Goal: Task Accomplishment & Management: Complete application form

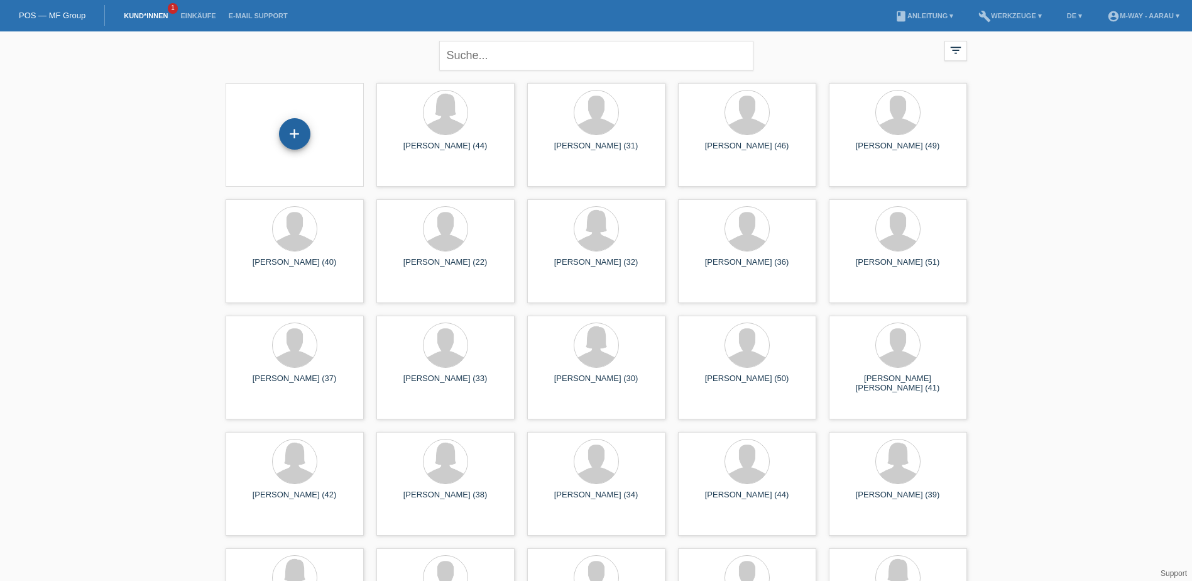
click at [297, 133] on div "+" at bounding box center [294, 133] width 31 height 31
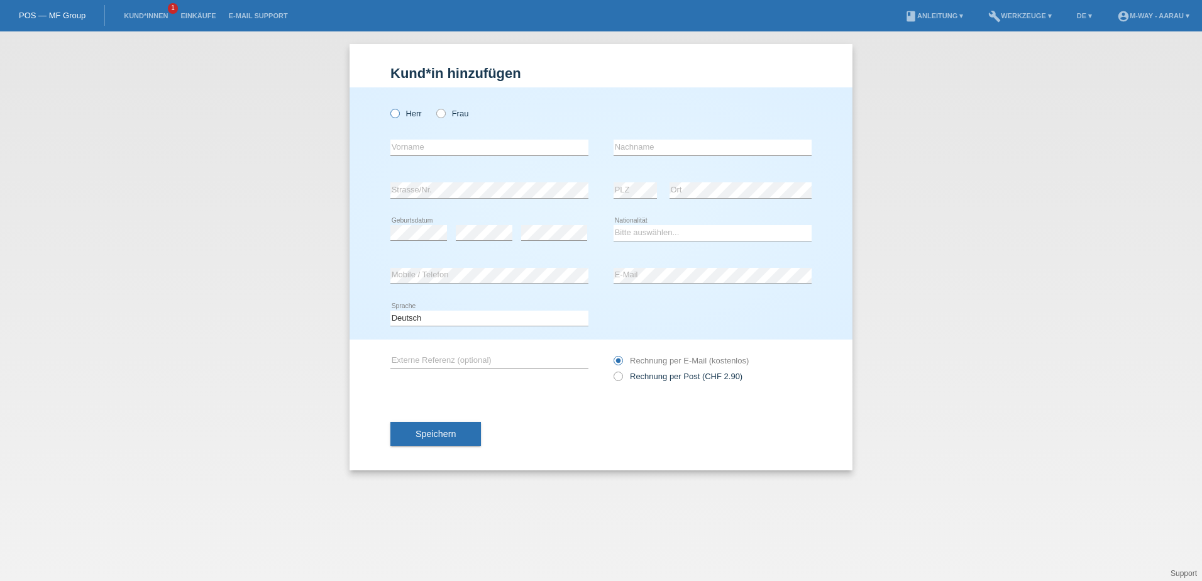
click at [388, 107] on icon at bounding box center [388, 107] width 0 height 0
click at [395, 112] on input "Herr" at bounding box center [394, 113] width 8 height 8
radio input "true"
click at [468, 153] on input "text" at bounding box center [489, 148] width 198 height 16
type input "[PERSON_NAME]"
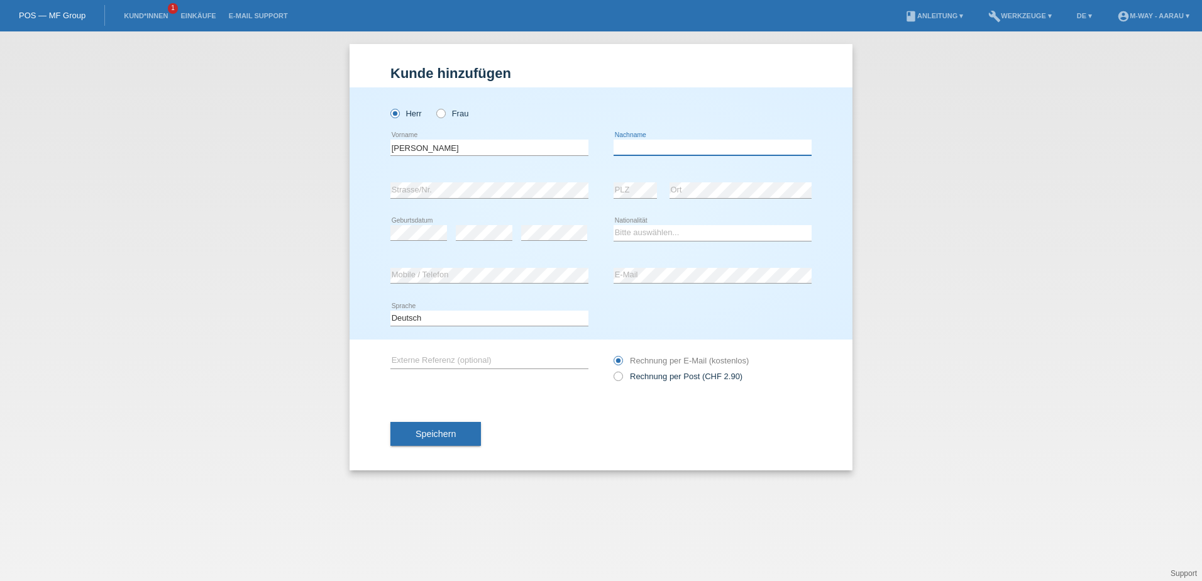
click at [635, 153] on input "text" at bounding box center [712, 148] width 198 height 16
type input "[PERSON_NAME]"
click at [645, 229] on select "Bitte auswählen... Schweiz Deutschland Liechtenstein Österreich ------------ Af…" at bounding box center [712, 232] width 198 height 15
select select "CH"
click at [613, 225] on select "Bitte auswählen... Schweiz Deutschland Liechtenstein Österreich ------------ Af…" at bounding box center [712, 232] width 198 height 15
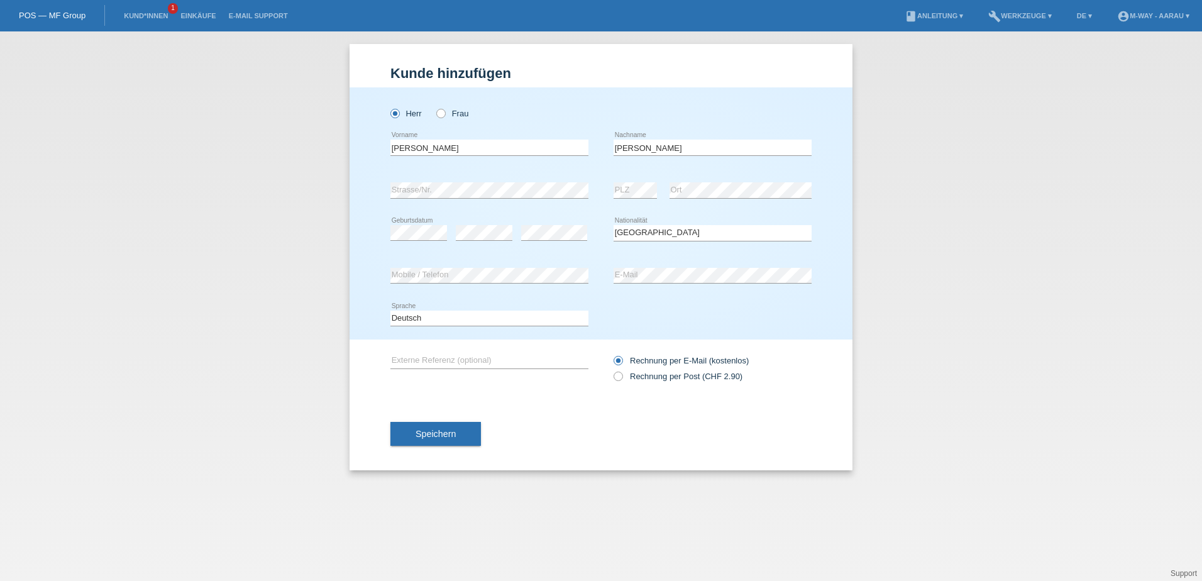
drag, startPoint x: 591, startPoint y: 446, endPoint x: 589, endPoint y: 436, distance: 10.2
click at [591, 444] on div "Speichern" at bounding box center [600, 433] width 421 height 73
click at [437, 427] on button "Speichern" at bounding box center [435, 434] width 91 height 24
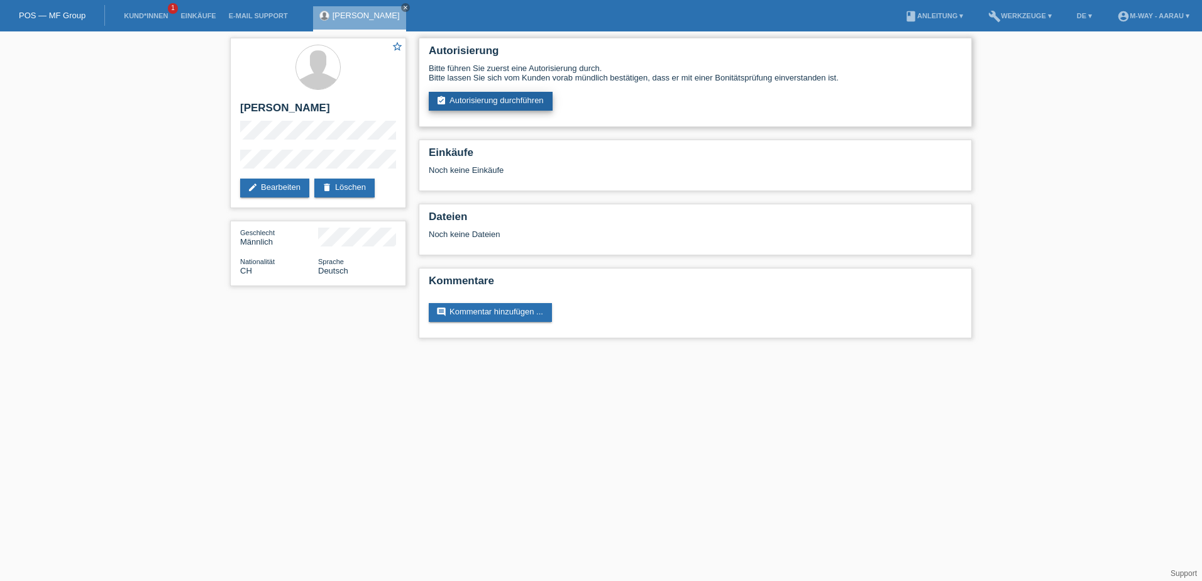
click at [508, 98] on link "assignment_turned_in Autorisierung durchführen" at bounding box center [491, 101] width 124 height 19
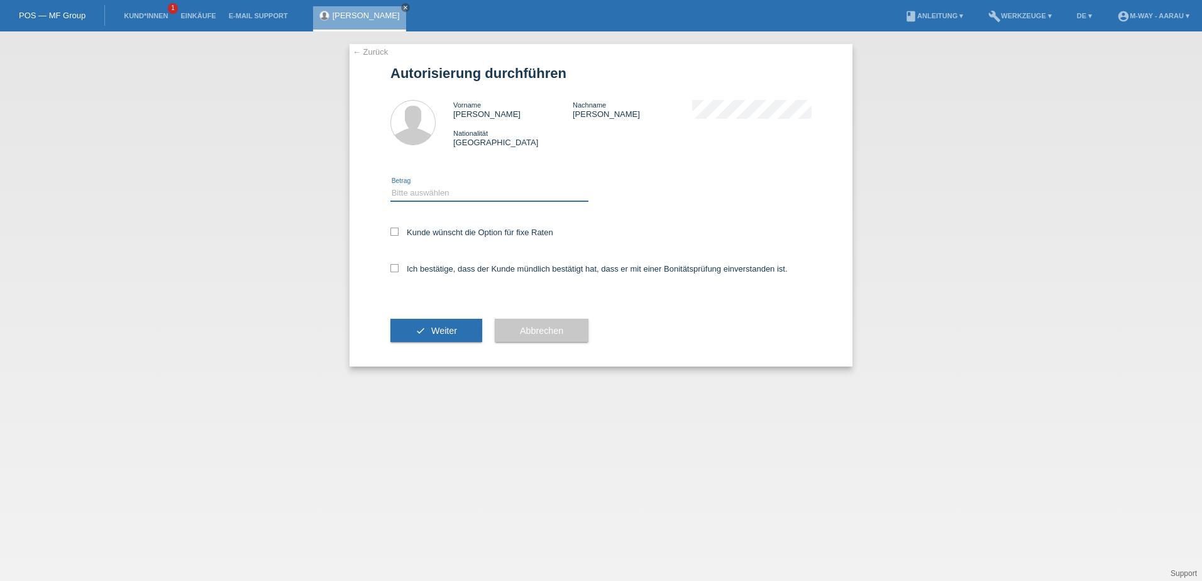
click at [475, 199] on select "Bitte auswählen CHF 1.00 - CHF 499.00 CHF 500.00 - CHF 1'999.00 CHF 2'000.00 - …" at bounding box center [489, 192] width 198 height 15
select select "3"
click at [390, 185] on select "Bitte auswählen CHF 1.00 - CHF 499.00 CHF 500.00 - CHF 1'999.00 CHF 2'000.00 - …" at bounding box center [489, 192] width 198 height 15
click at [398, 229] on icon at bounding box center [394, 232] width 8 height 8
click at [398, 229] on input "Kunde wünscht die Option für fixe Raten" at bounding box center [394, 232] width 8 height 8
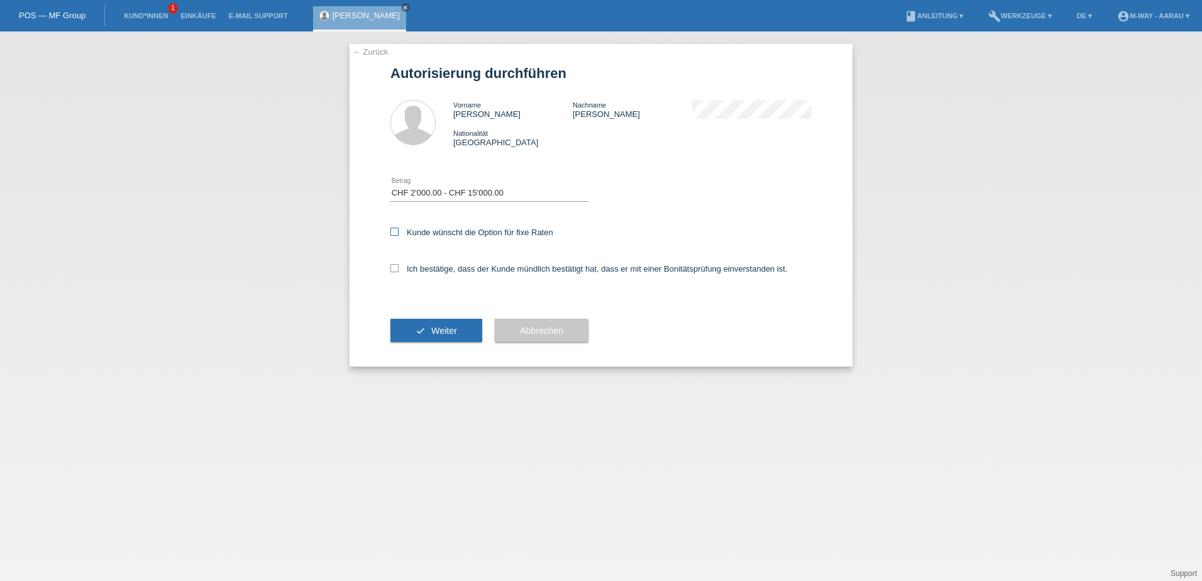
checkbox input "true"
click at [394, 268] on icon at bounding box center [394, 268] width 8 height 8
click at [394, 268] on input "Ich bestätige, dass der Kunde mündlich bestätigt hat, dass er mit einer Bonität…" at bounding box center [394, 268] width 8 height 8
checkbox input "true"
click at [442, 339] on button "check Weiter" at bounding box center [436, 331] width 92 height 24
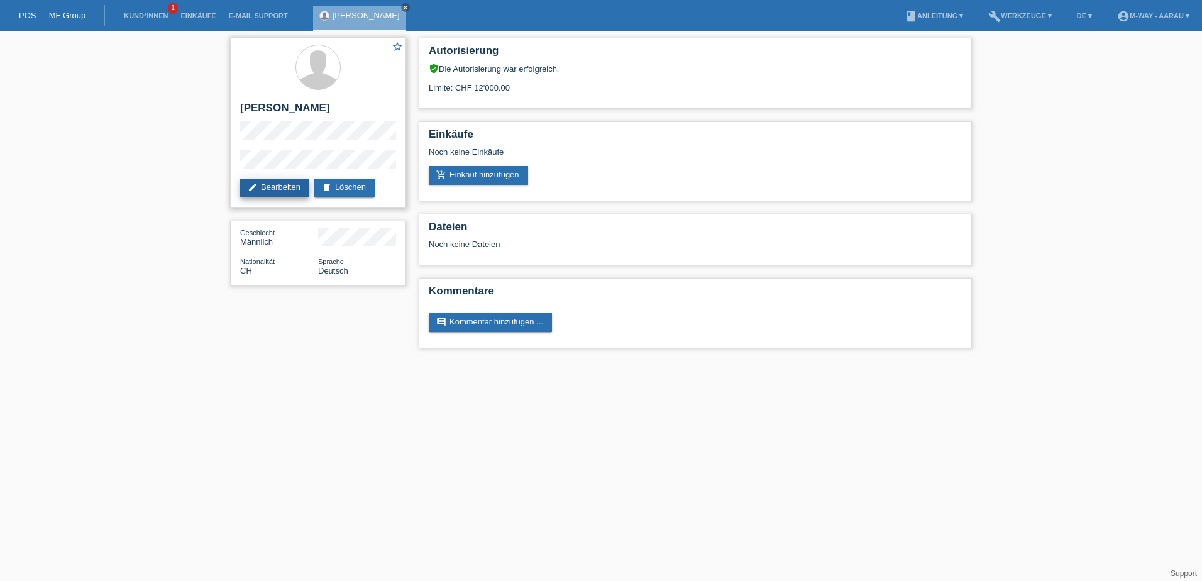
click at [284, 183] on link "edit Bearbeiten" at bounding box center [274, 187] width 69 height 19
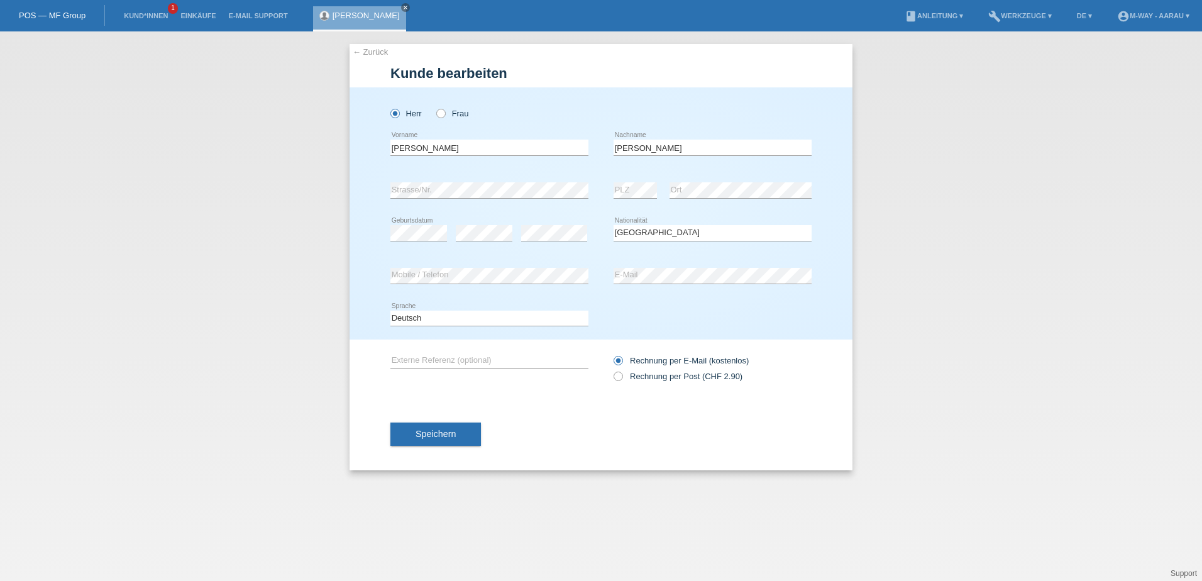
select select "CH"
click at [451, 439] on button "Speichern" at bounding box center [435, 434] width 91 height 24
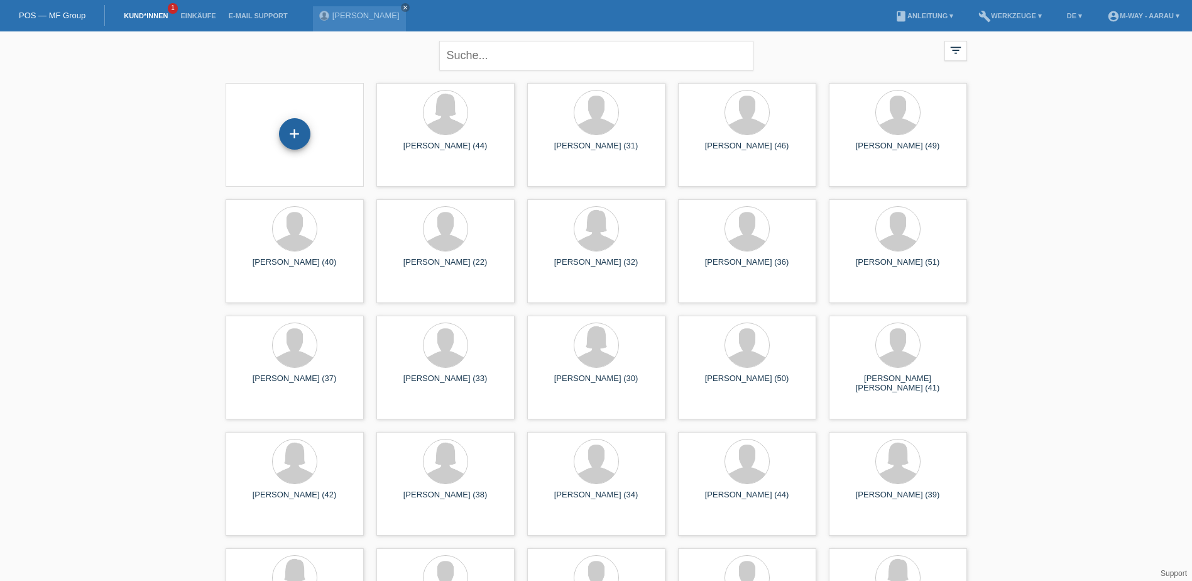
click at [290, 133] on div "+" at bounding box center [294, 133] width 31 height 31
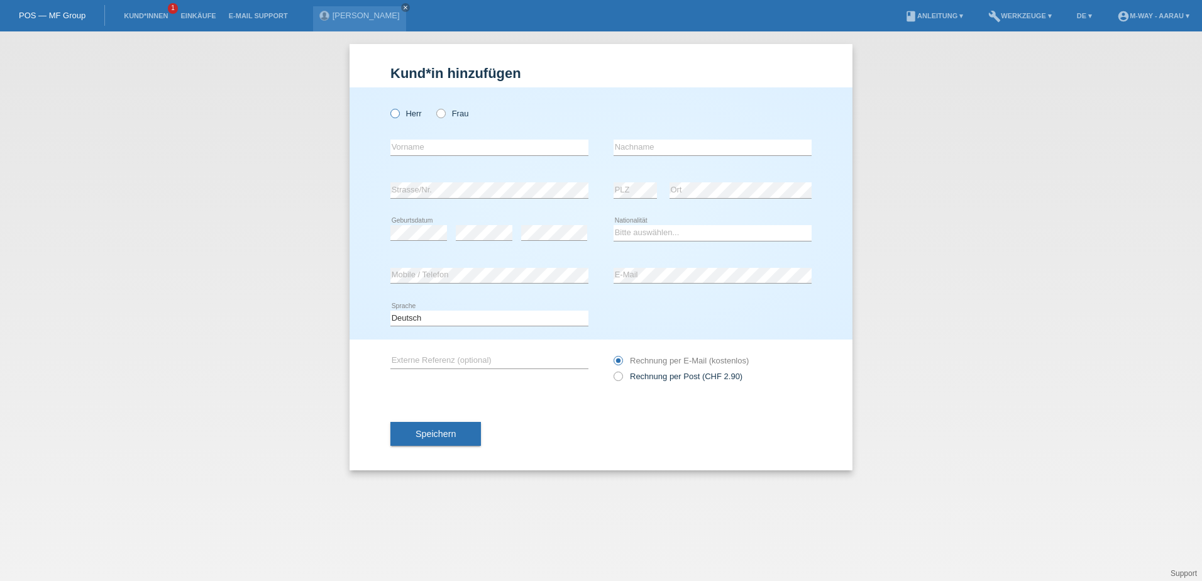
click at [410, 116] on label "Herr" at bounding box center [405, 113] width 31 height 9
click at [398, 116] on input "Herr" at bounding box center [394, 113] width 8 height 8
radio input "true"
click at [419, 151] on input "text" at bounding box center [489, 148] width 198 height 16
type input "[PERSON_NAME] [PERSON_NAME]"
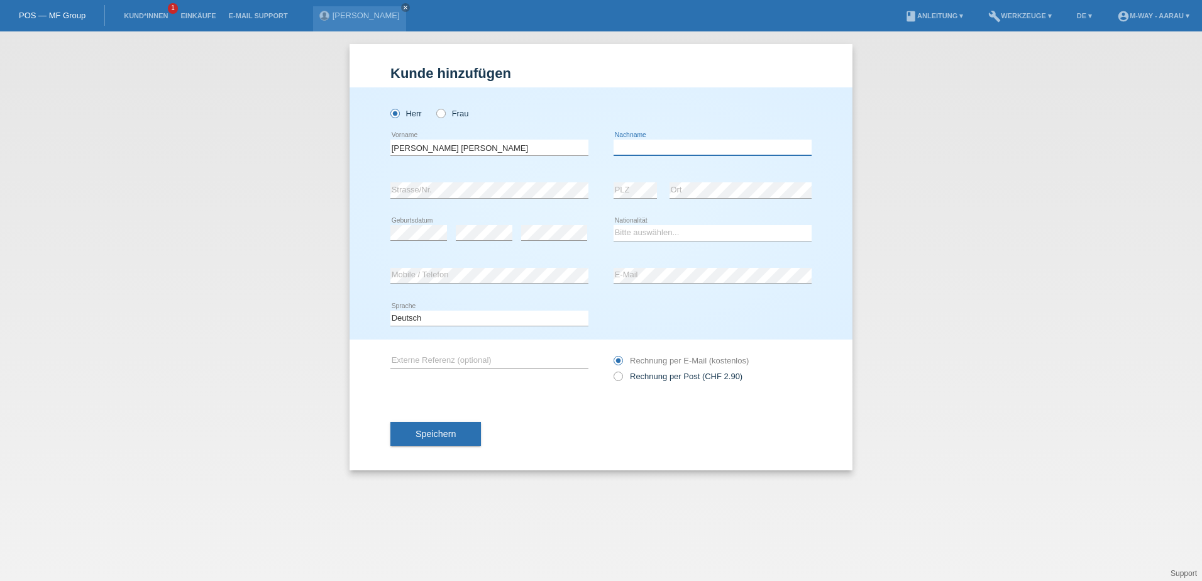
click at [652, 141] on input "text" at bounding box center [712, 148] width 198 height 16
type input "[PERSON_NAME]"
click at [658, 238] on select "Bitte auswählen... Schweiz Deutschland Liechtenstein Österreich ------------ Af…" at bounding box center [712, 232] width 198 height 15
select select "CH"
click at [613, 225] on select "Bitte auswählen... Schweiz Deutschland Liechtenstein Österreich ------------ Af…" at bounding box center [712, 232] width 198 height 15
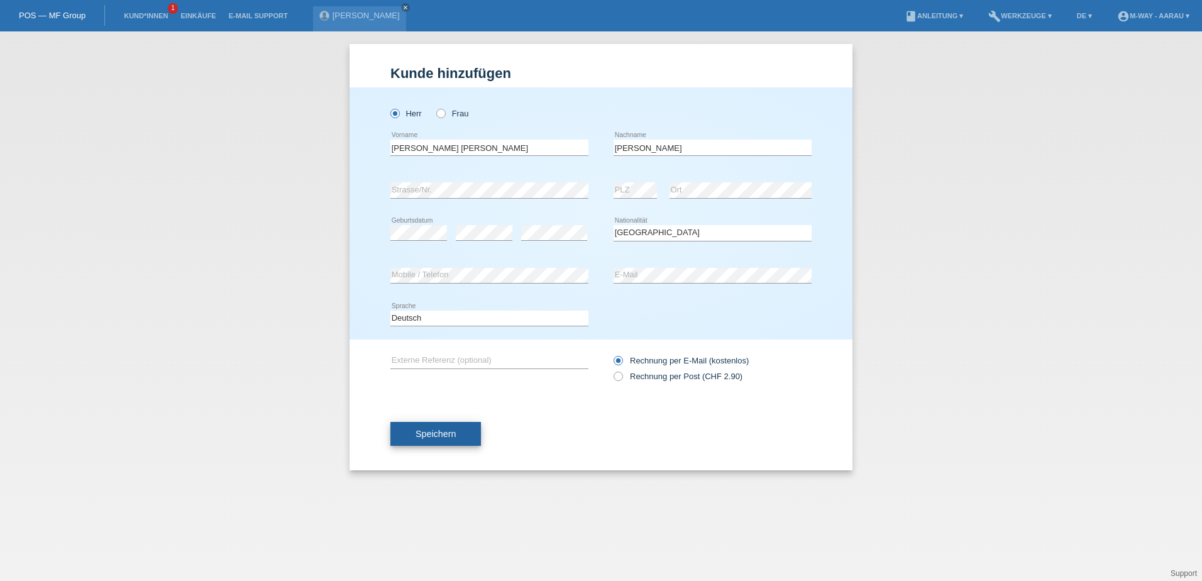
click at [426, 437] on span "Speichern" at bounding box center [435, 434] width 40 height 10
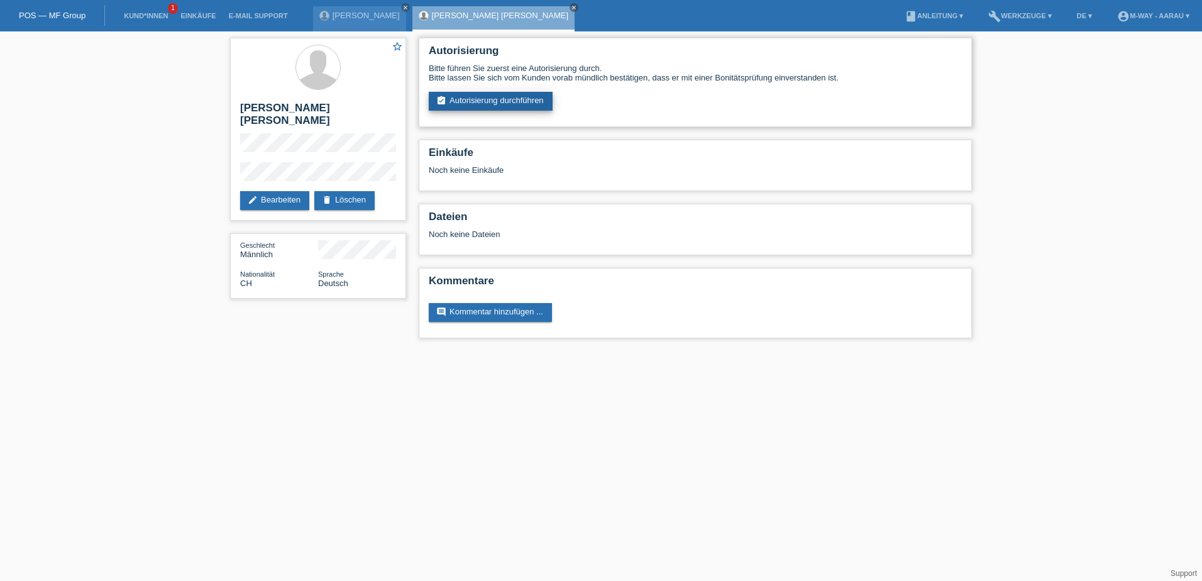
click at [518, 104] on link "assignment_turned_in Autorisierung durchführen" at bounding box center [491, 101] width 124 height 19
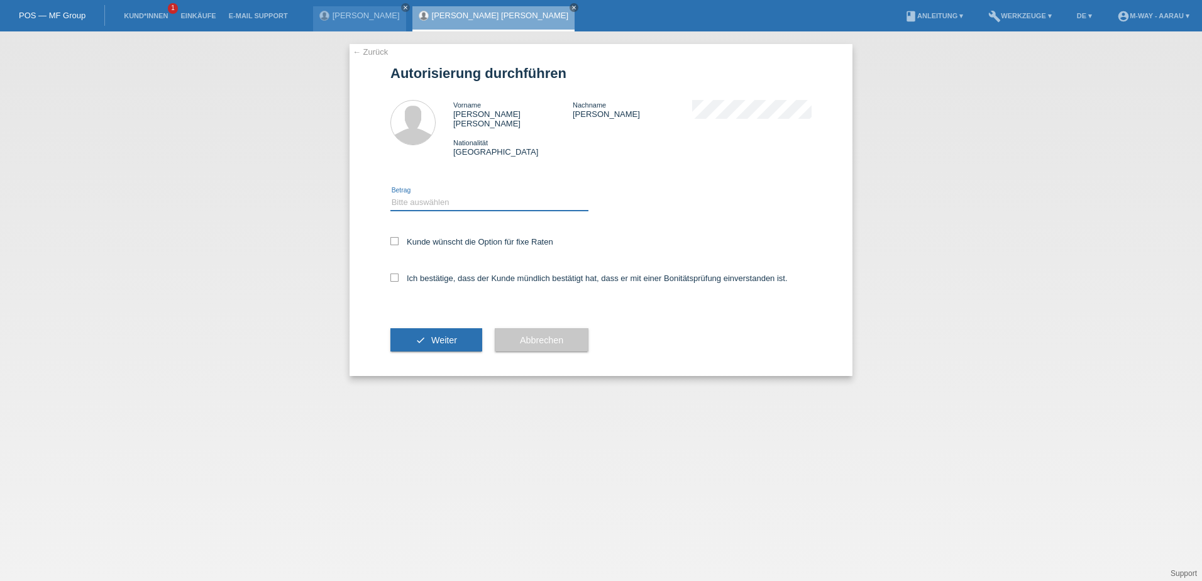
click at [488, 196] on select "Bitte auswählen CHF 1.00 - CHF 499.00 CHF 500.00 - CHF 1'999.00 CHF 2'000.00 - …" at bounding box center [489, 202] width 198 height 15
select select "3"
click at [390, 195] on select "Bitte auswählen CHF 1.00 - CHF 499.00 CHF 500.00 - CHF 1'999.00 CHF 2'000.00 - …" at bounding box center [489, 202] width 198 height 15
click at [393, 237] on icon at bounding box center [394, 241] width 8 height 8
click at [393, 237] on input "Kunde wünscht die Option für fixe Raten" at bounding box center [394, 241] width 8 height 8
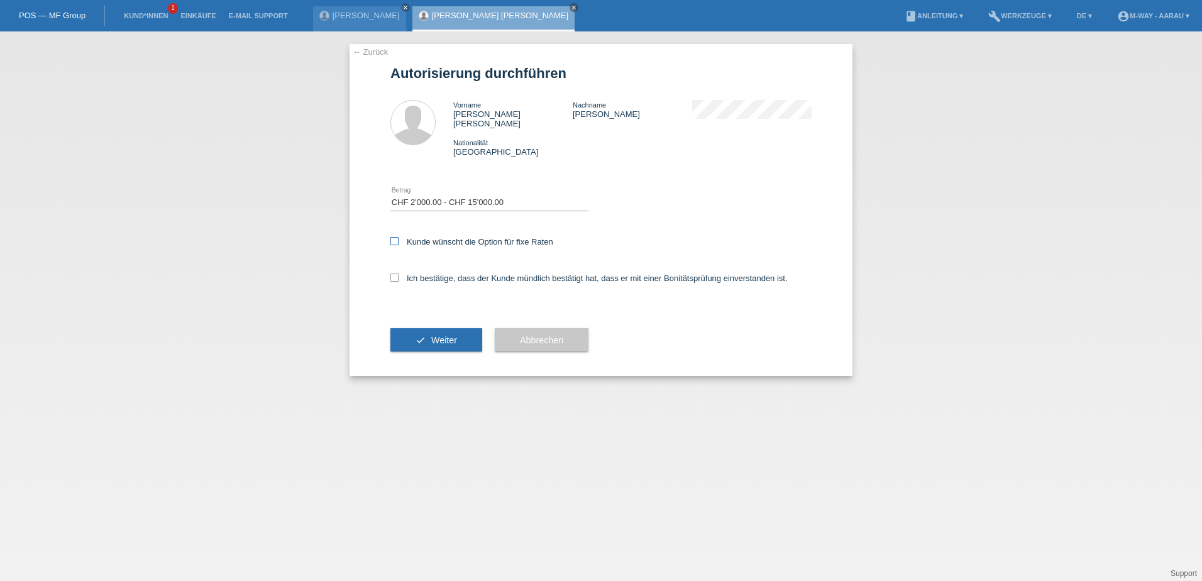
checkbox input "true"
click at [400, 273] on label "Ich bestätige, dass der Kunde mündlich bestätigt hat, dass er mit einer Bonität…" at bounding box center [588, 277] width 397 height 9
click at [398, 273] on input "Ich bestätige, dass der Kunde mündlich bestätigt hat, dass er mit einer Bonität…" at bounding box center [394, 277] width 8 height 8
checkbox input "true"
click at [436, 328] on button "check Weiter" at bounding box center [436, 340] width 92 height 24
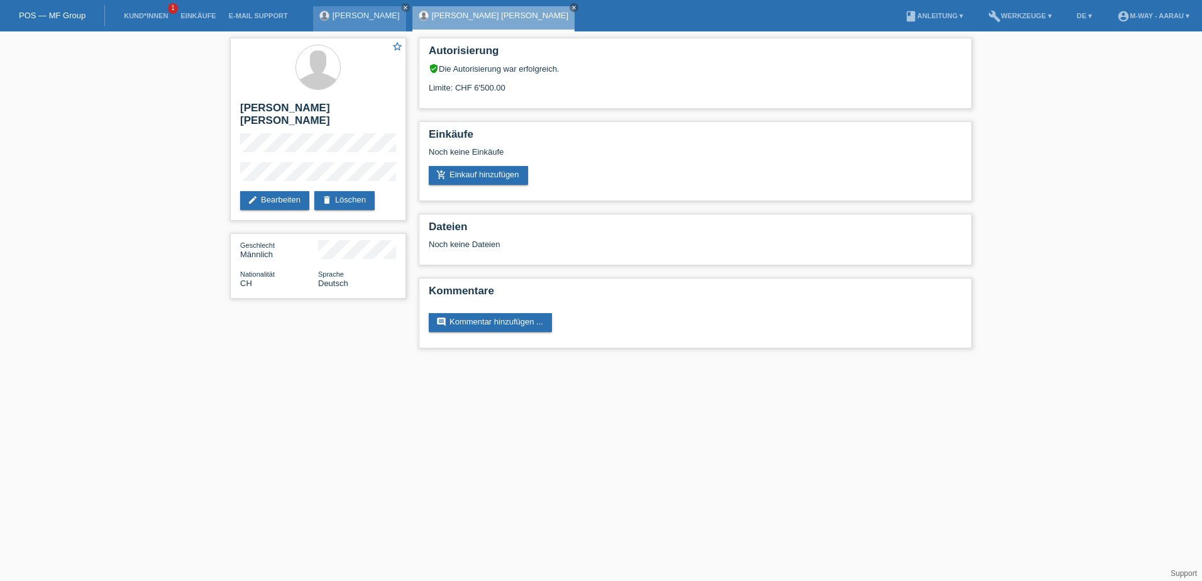
click at [346, 18] on link "[PERSON_NAME]" at bounding box center [365, 15] width 67 height 9
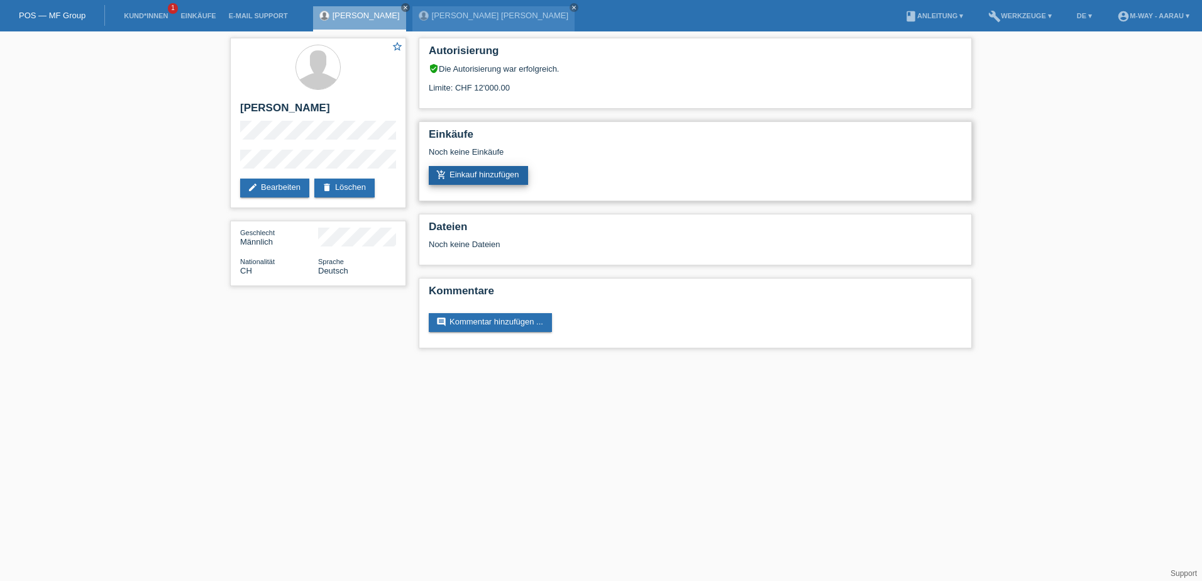
click at [471, 177] on link "add_shopping_cart Einkauf hinzufügen" at bounding box center [478, 175] width 99 height 19
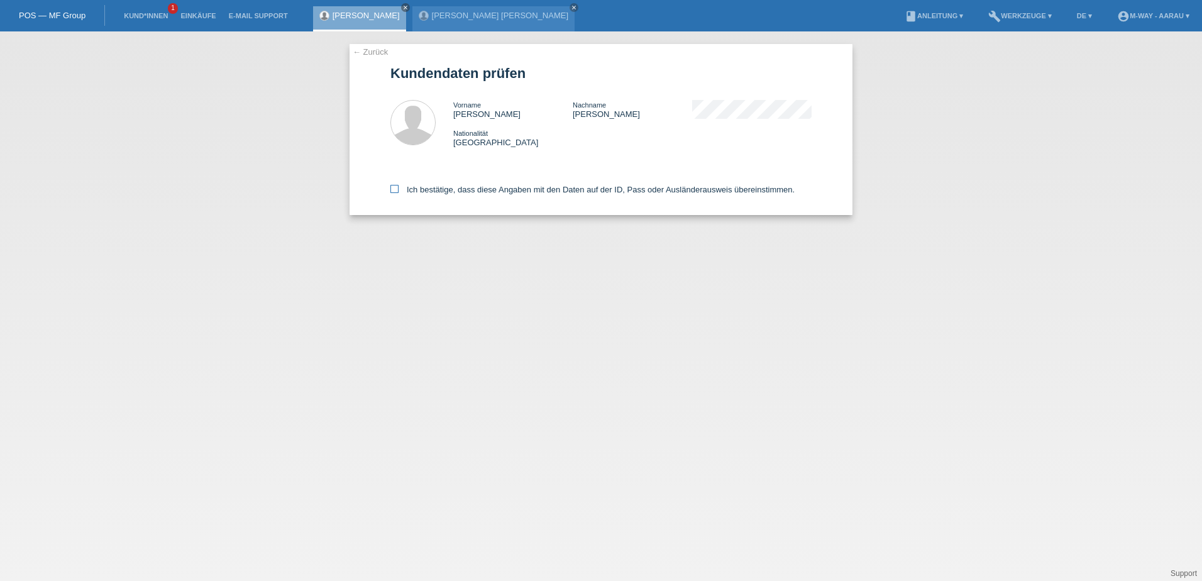
click at [400, 187] on label "Ich bestätige, dass diese Angaben mit den Daten auf der ID, Pass oder Ausländer…" at bounding box center [592, 189] width 404 height 9
click at [398, 187] on input "Ich bestätige, dass diese Angaben mit den Daten auf der ID, Pass oder Ausländer…" at bounding box center [394, 189] width 8 height 8
checkbox input "true"
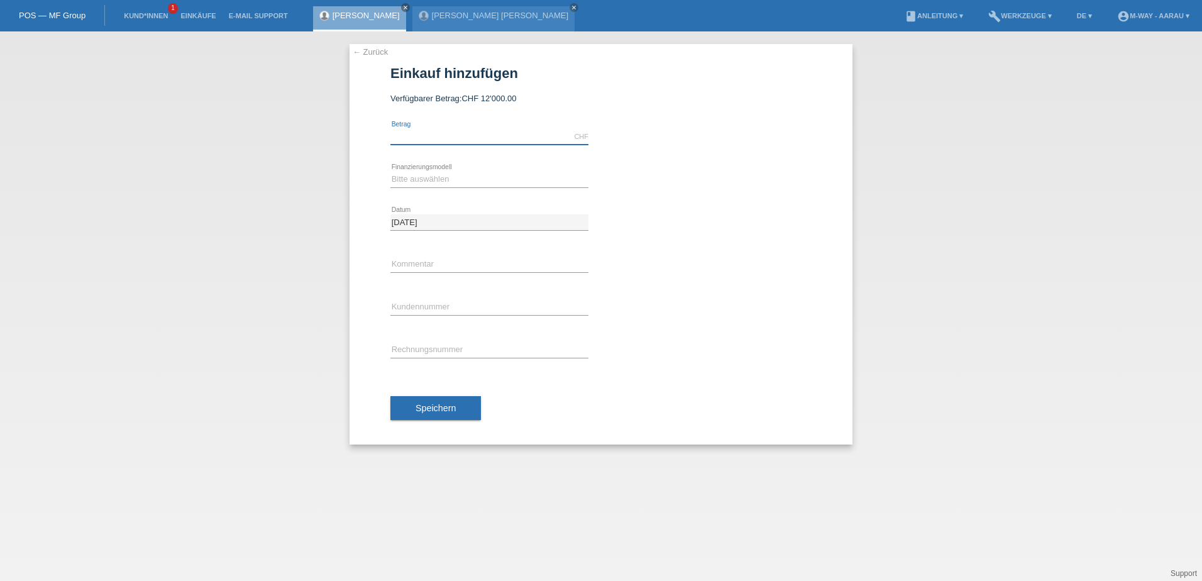
click at [474, 138] on input "text" at bounding box center [489, 137] width 198 height 16
type input "3994.15"
click at [473, 174] on select "Bitte auswählen Fixe Raten Kauf auf Rechnung mit Teilzahlungsoption" at bounding box center [489, 179] width 198 height 15
select select "77"
click at [390, 172] on select "Bitte auswählen Fixe Raten Kauf auf Rechnung mit Teilzahlungsoption" at bounding box center [489, 179] width 198 height 15
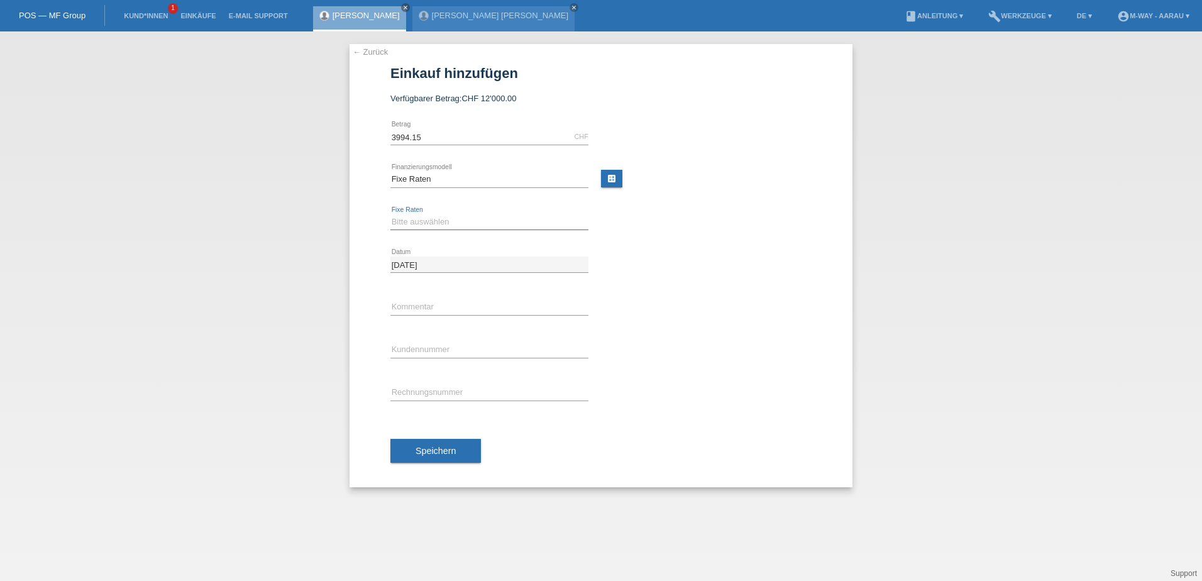
click at [453, 223] on select "Bitte auswählen 4 Raten 5 Raten 6 Raten 7 Raten 8 Raten 9 Raten 10 Raten 11 Rat…" at bounding box center [489, 221] width 198 height 15
select select "202"
click at [390, 214] on select "Bitte auswählen 4 Raten 5 Raten 6 Raten 7 Raten 8 Raten 9 Raten 10 Raten 11 Rat…" at bounding box center [489, 221] width 198 height 15
click at [471, 349] on input "text" at bounding box center [489, 350] width 198 height 16
type input "K145365"
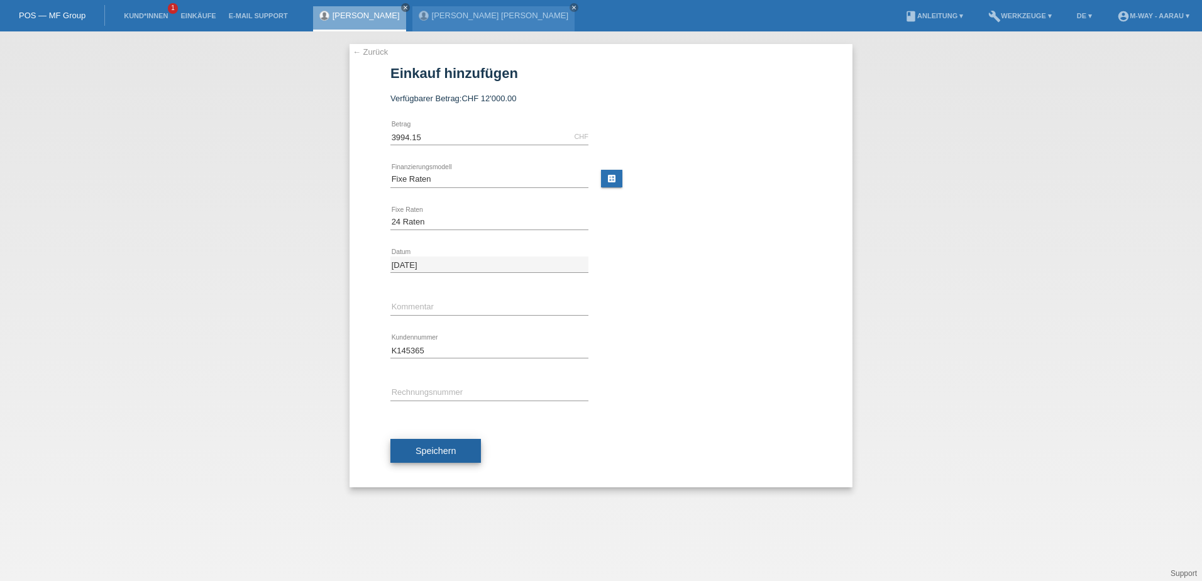
click at [451, 440] on button "Speichern" at bounding box center [435, 451] width 91 height 24
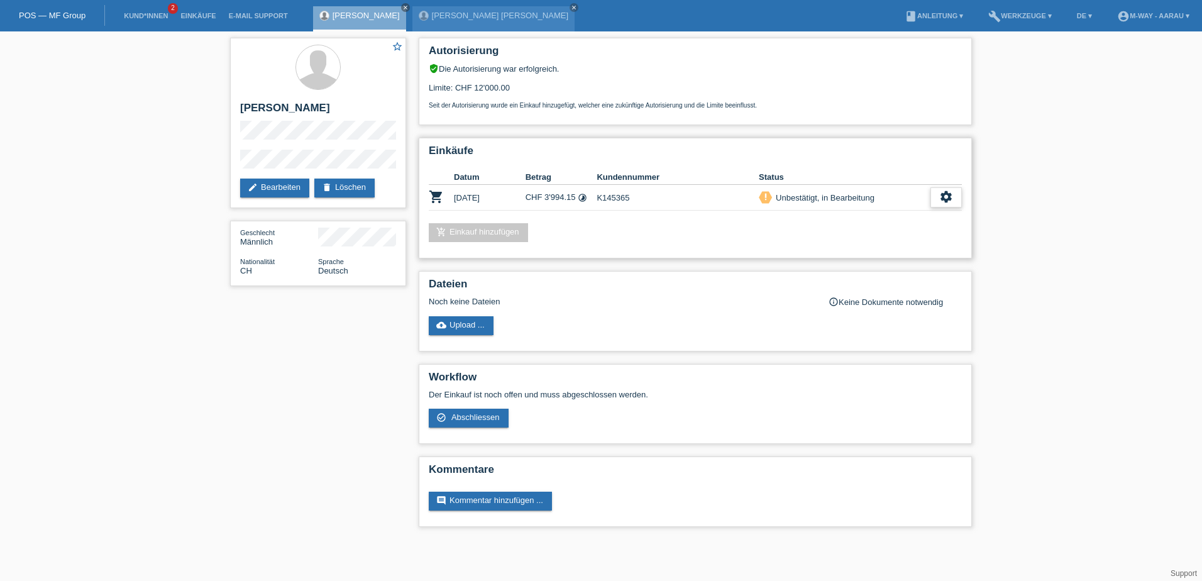
click at [938, 196] on div "settings" at bounding box center [945, 197] width 31 height 20
click at [820, 148] on h2 "Einkäufe" at bounding box center [695, 154] width 533 height 19
click at [951, 202] on icon "settings" at bounding box center [946, 197] width 14 height 14
click at [891, 253] on div "check_circle_outline Abschliessen" at bounding box center [881, 255] width 159 height 19
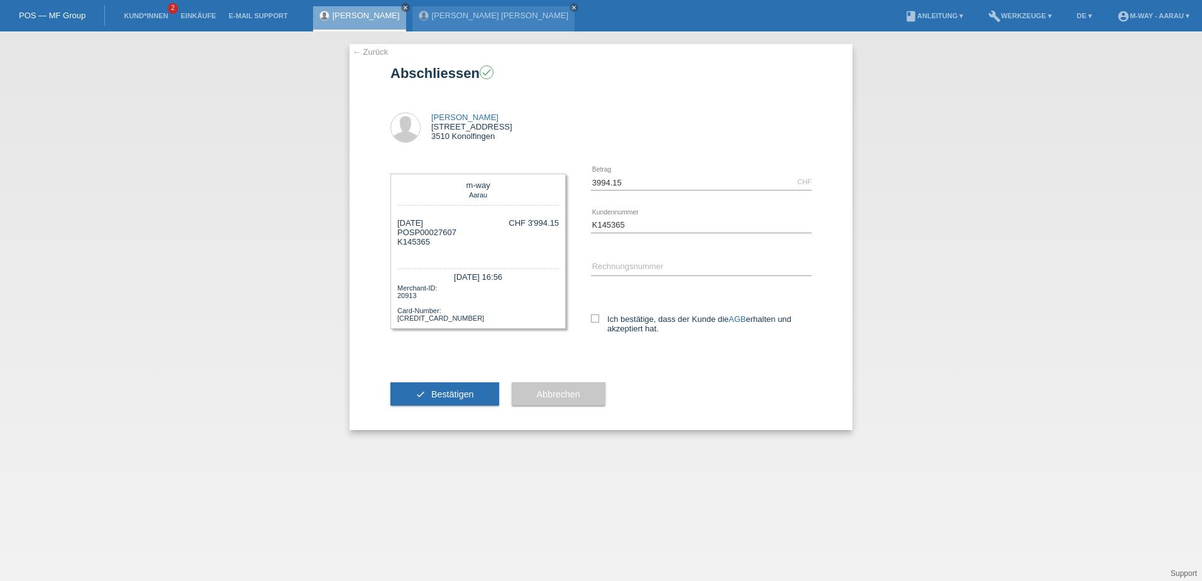
click at [588, 320] on div "3994.15 CHF error Betrag K145365 error AGB" at bounding box center [689, 259] width 246 height 197
click at [595, 319] on icon at bounding box center [595, 318] width 8 height 8
click at [595, 319] on input "Ich bestätige, dass der Kunde die AGB erhalten und akzeptiert hat." at bounding box center [595, 318] width 8 height 8
checkbox input "true"
click at [461, 395] on span "Bestätigen" at bounding box center [452, 394] width 43 height 10
